Goal: Check status: Check status

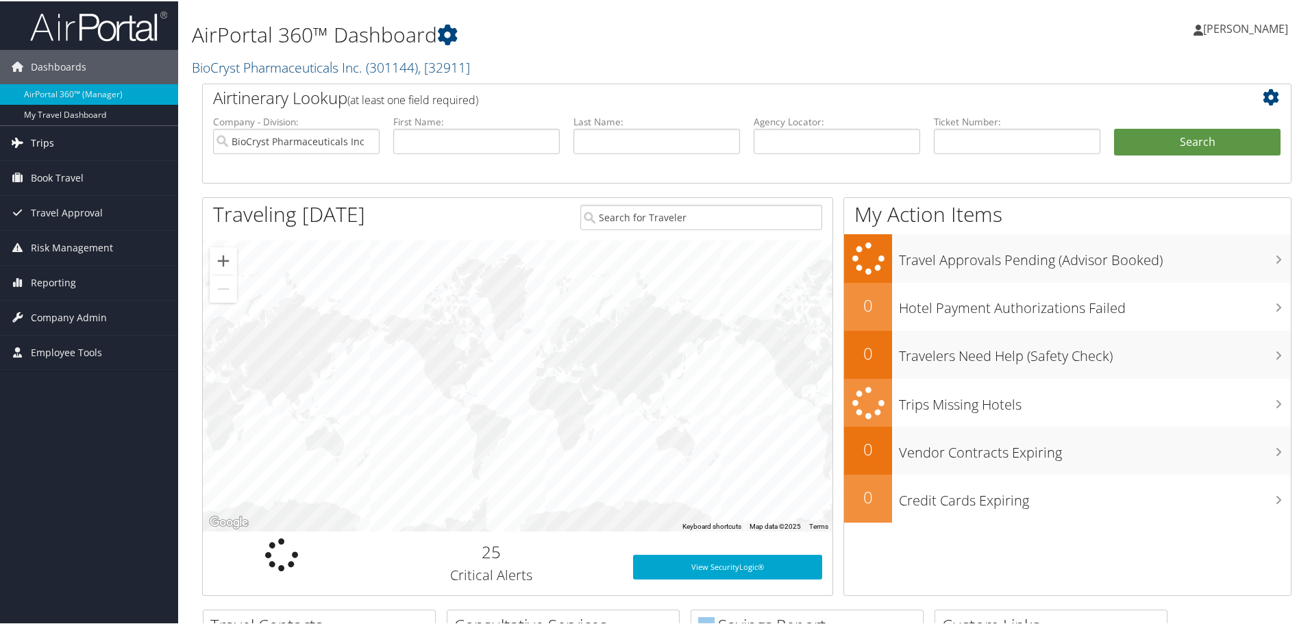
click at [49, 145] on span "Trips" at bounding box center [42, 142] width 23 height 34
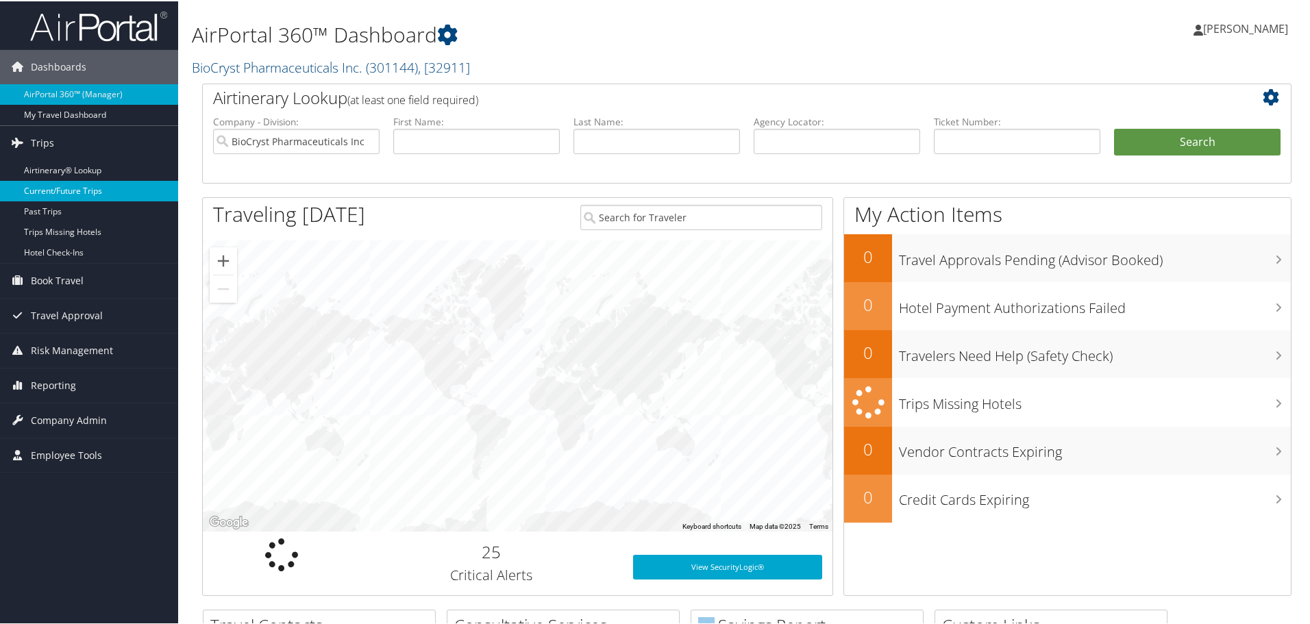
click at [75, 191] on link "Current/Future Trips" at bounding box center [89, 189] width 178 height 21
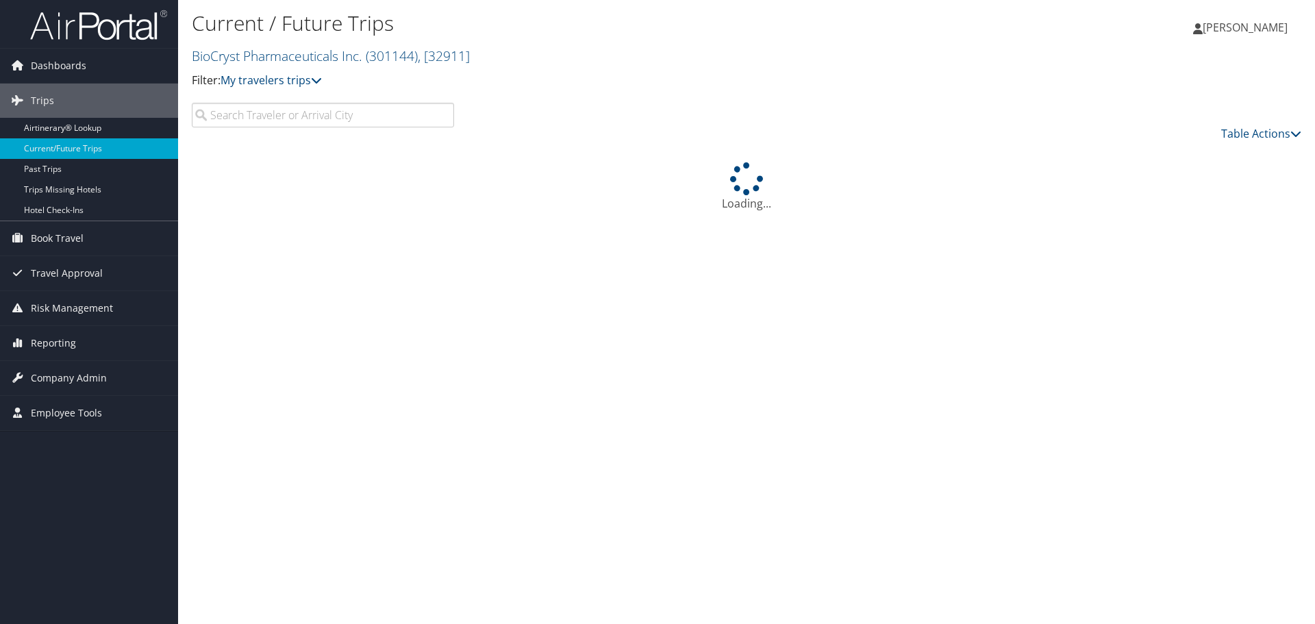
click at [224, 112] on input "search" at bounding box center [323, 115] width 262 height 25
click at [279, 123] on input "[PERSON_NAME]" at bounding box center [323, 115] width 262 height 25
click at [278, 123] on input "sanitago" at bounding box center [323, 115] width 262 height 25
type input "santiago"
click at [322, 77] on icon at bounding box center [316, 80] width 11 height 11
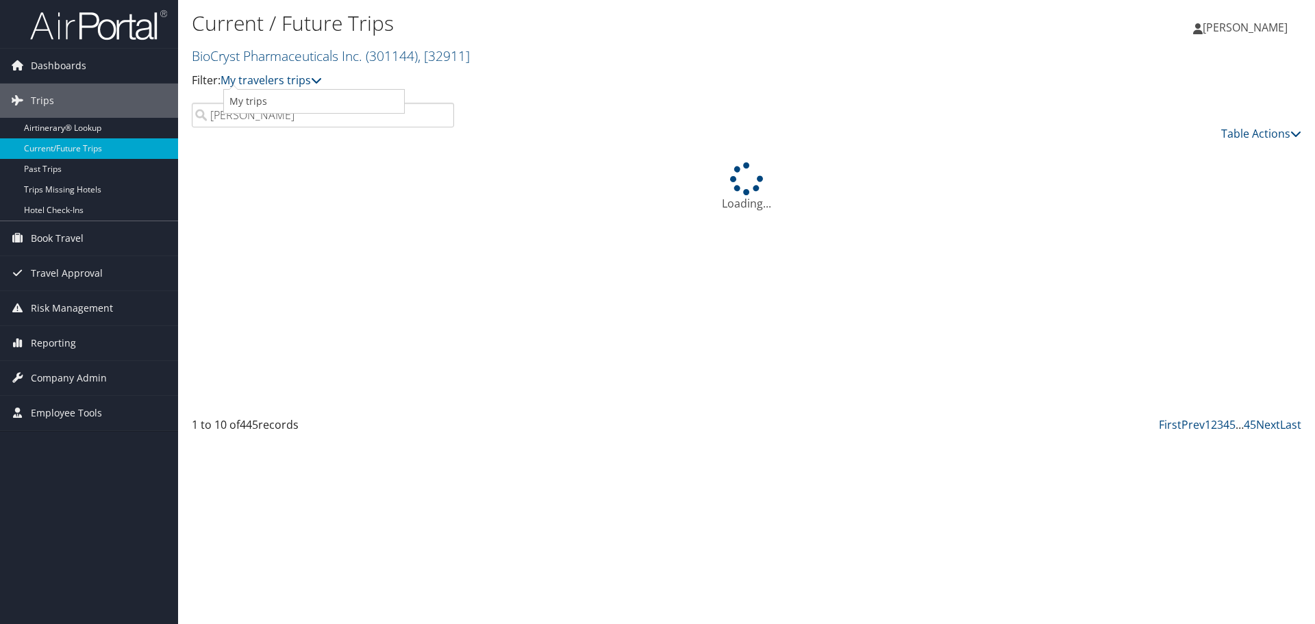
click at [571, 89] on div "Current / Future Trips BioCryst Pharmaceuticals Inc. ( 301144 ) , [ 32911 ] Bio…" at bounding box center [562, 55] width 740 height 96
click at [382, 108] on input "santiago" at bounding box center [323, 115] width 262 height 25
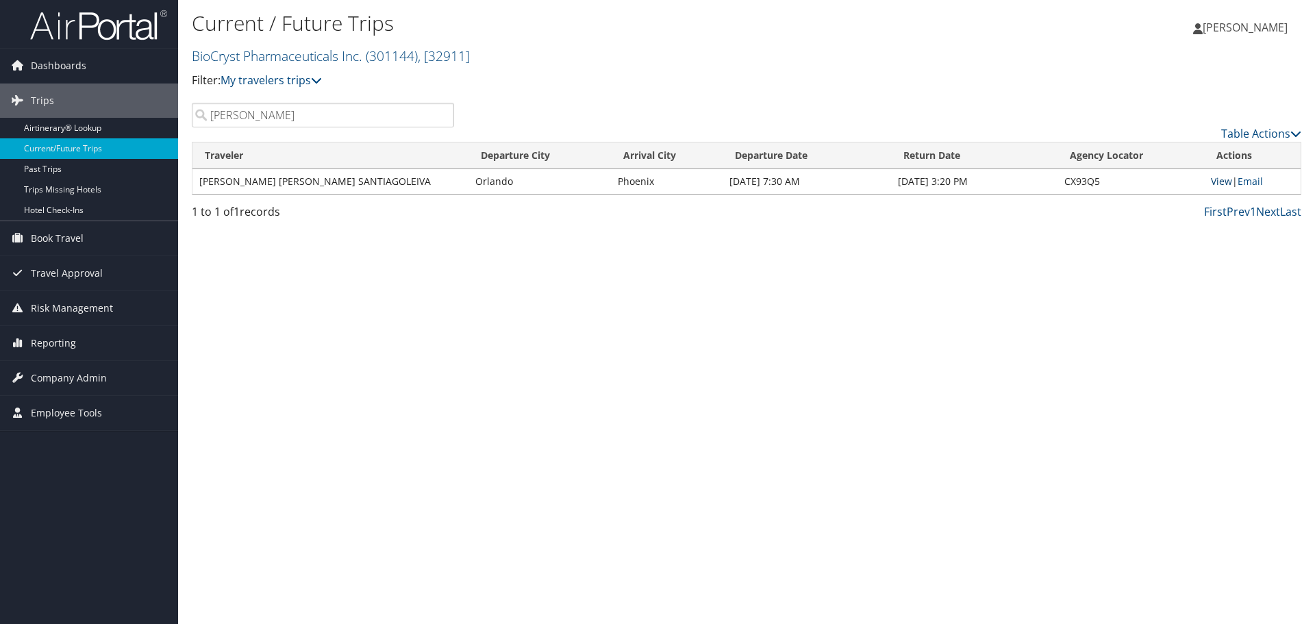
click at [1219, 184] on link "View" at bounding box center [1221, 181] width 21 height 13
click at [299, 115] on input "santiago" at bounding box center [323, 115] width 262 height 25
click at [298, 114] on input "santiago" at bounding box center [323, 115] width 262 height 25
